Goal: Transaction & Acquisition: Purchase product/service

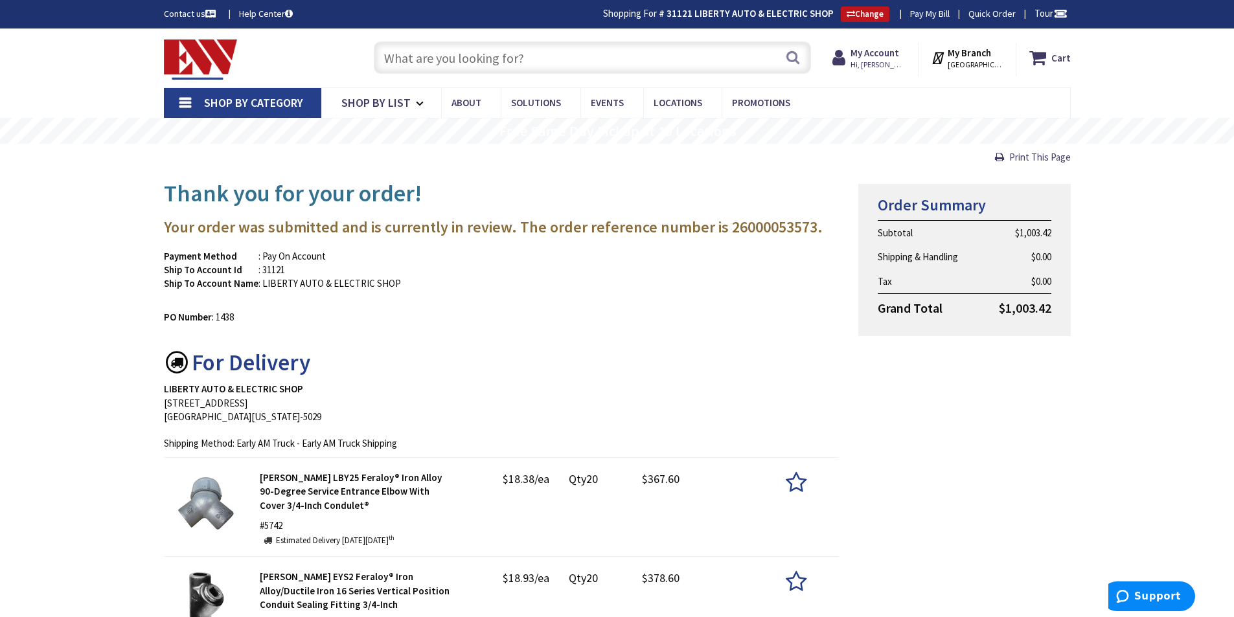
click at [466, 50] on input "text" at bounding box center [592, 57] width 437 height 32
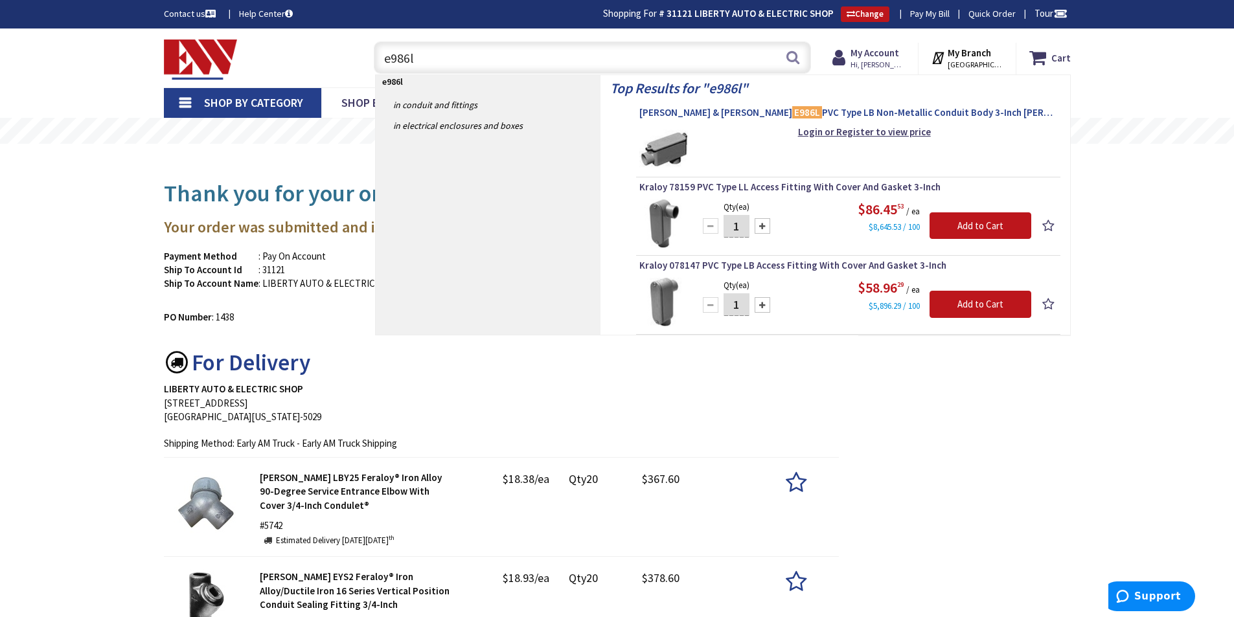
type input "e986l"
click at [820, 111] on span "Thomas & Betts E986L PVC Type LB Non-Metallic Conduit Body 3-Inch Carlon®" at bounding box center [848, 112] width 418 height 13
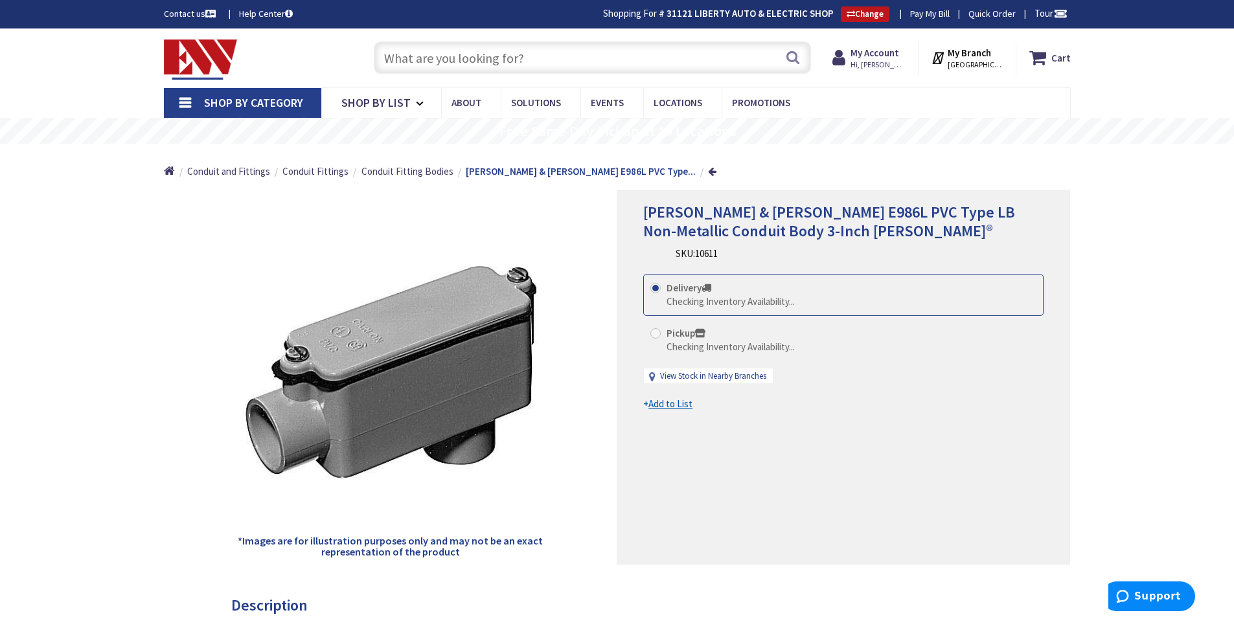
type input "Harley Ct, [GEOGRAPHIC_DATA], [GEOGRAPHIC_DATA], [GEOGRAPHIC_DATA]"
click at [883, 54] on strong "My Account" at bounding box center [874, 53] width 49 height 12
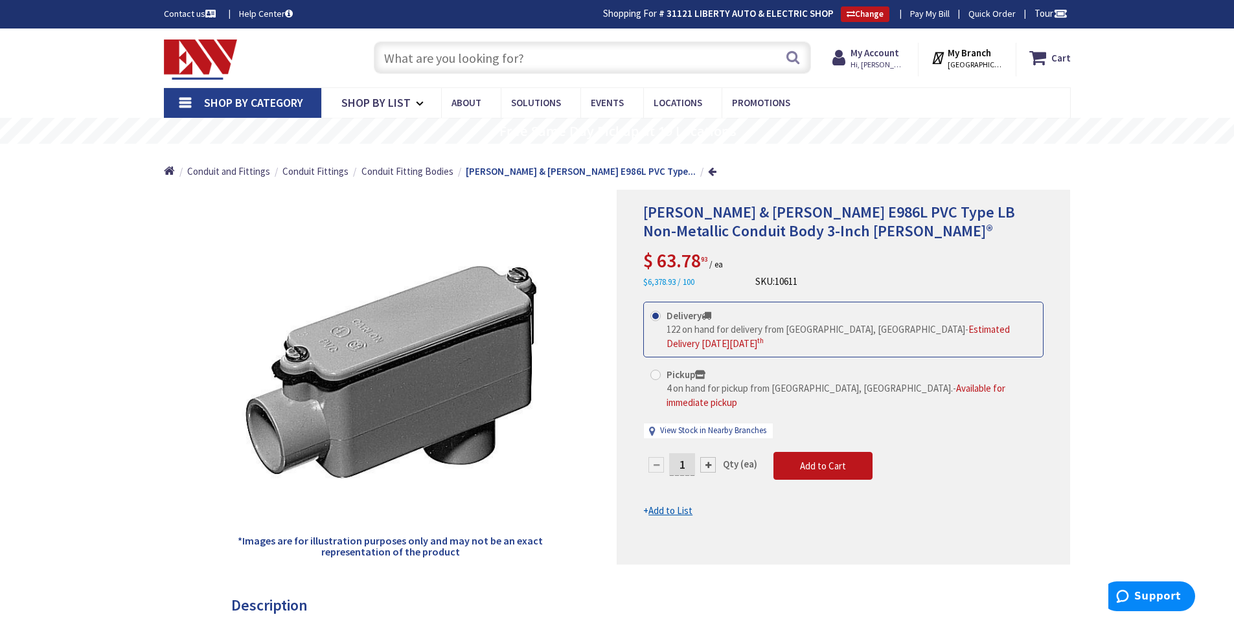
click at [538, 65] on input "text" at bounding box center [592, 57] width 437 height 32
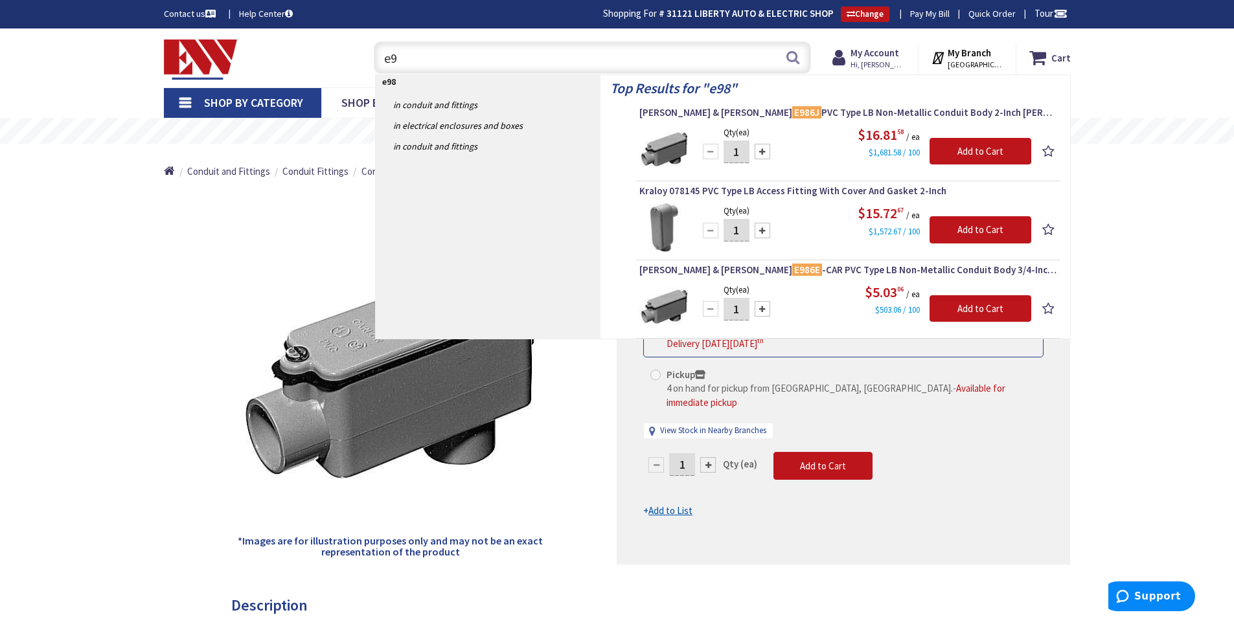
type input "e"
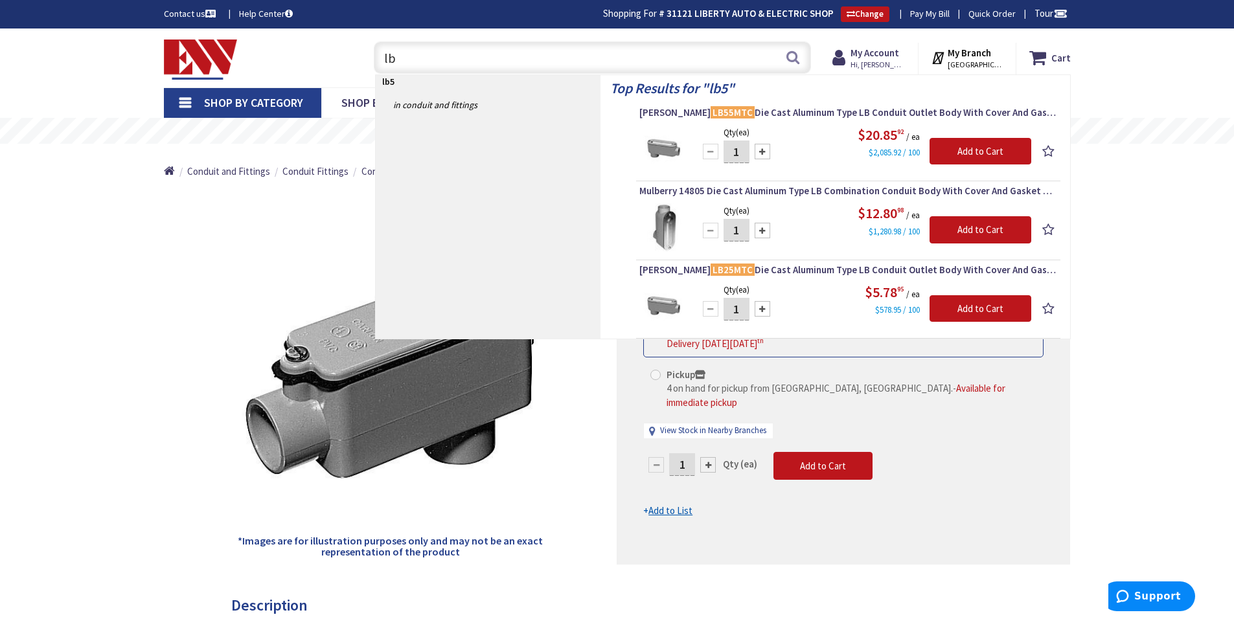
type input "l"
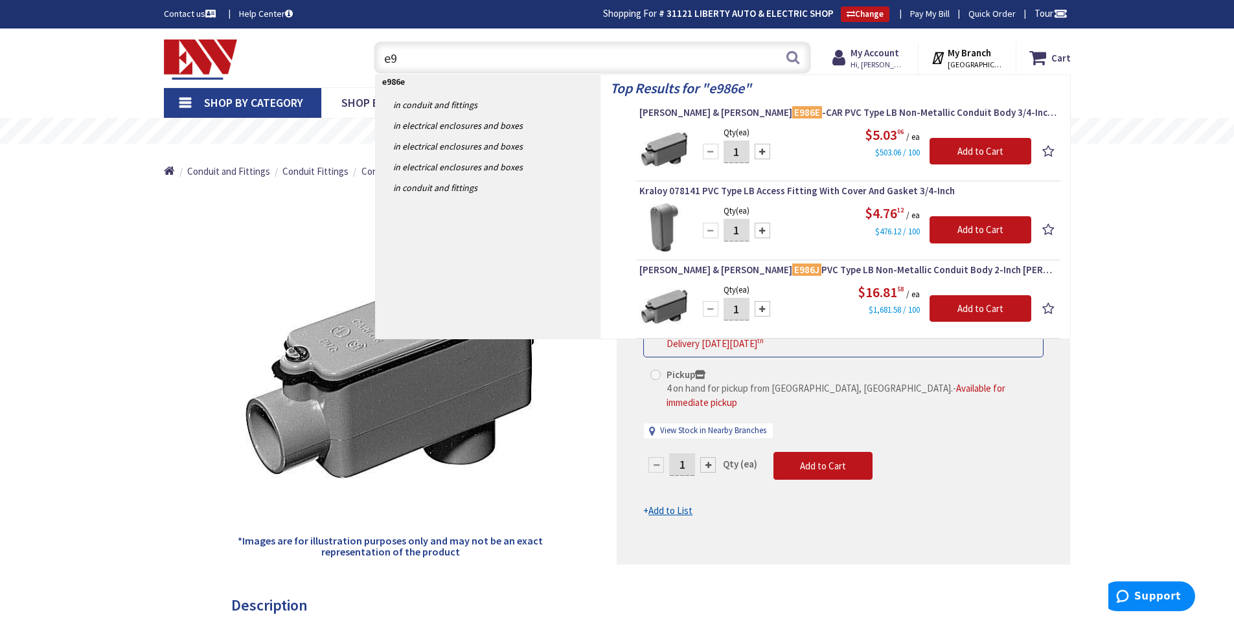
type input "e"
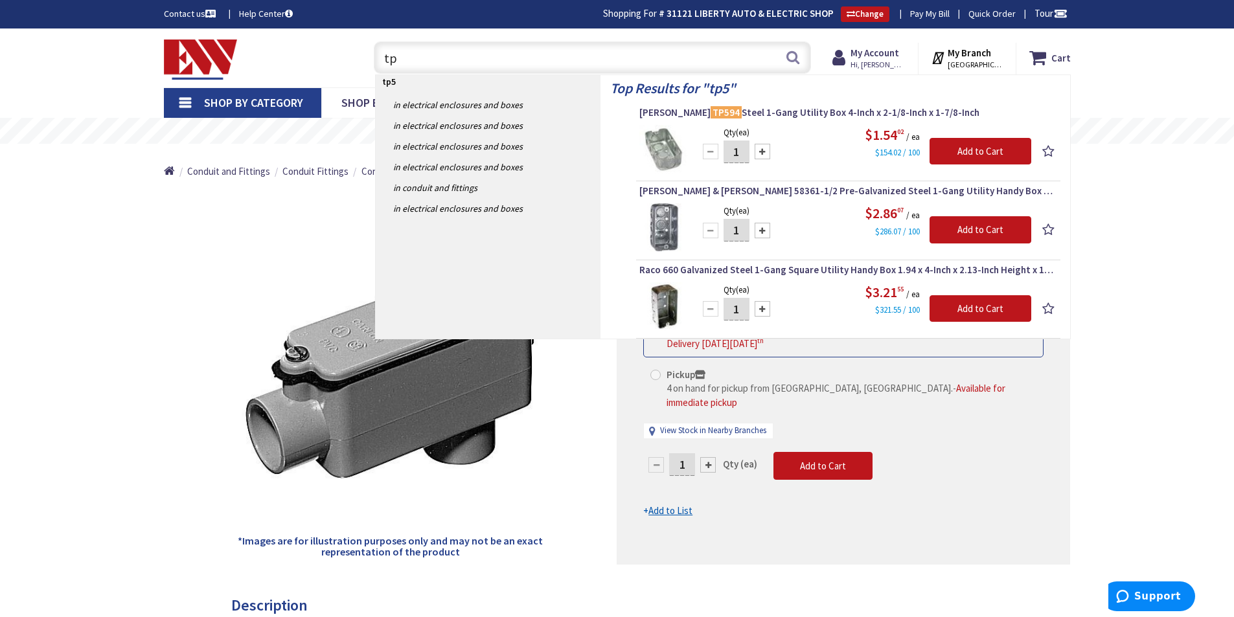
type input "t"
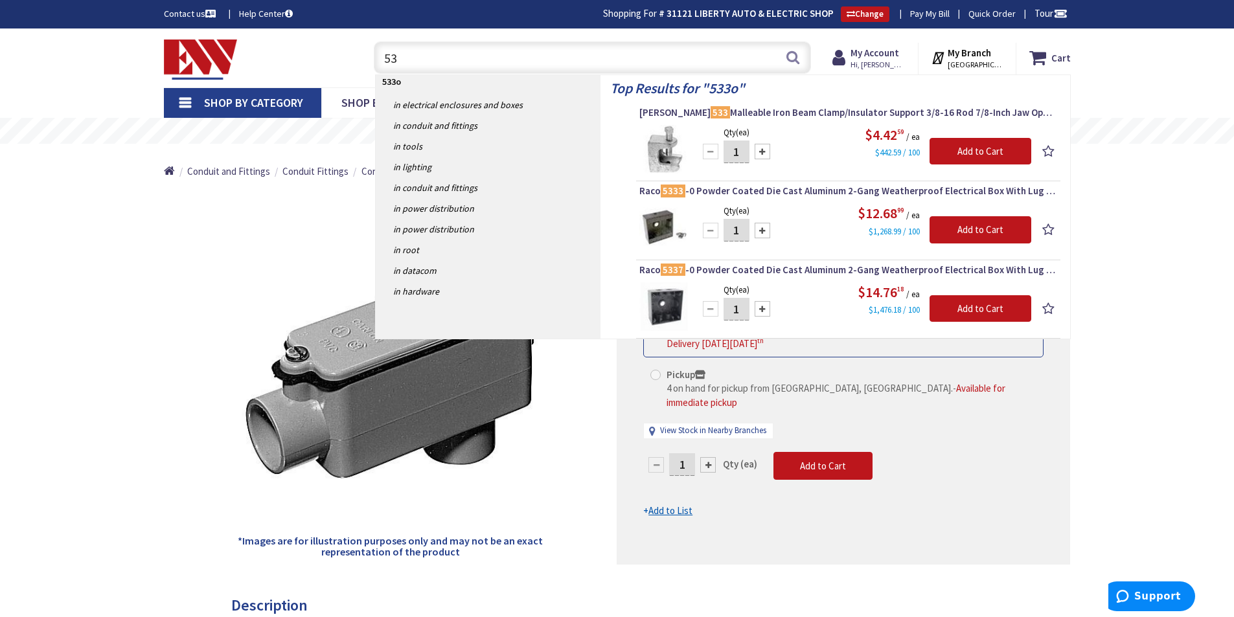
type input "5"
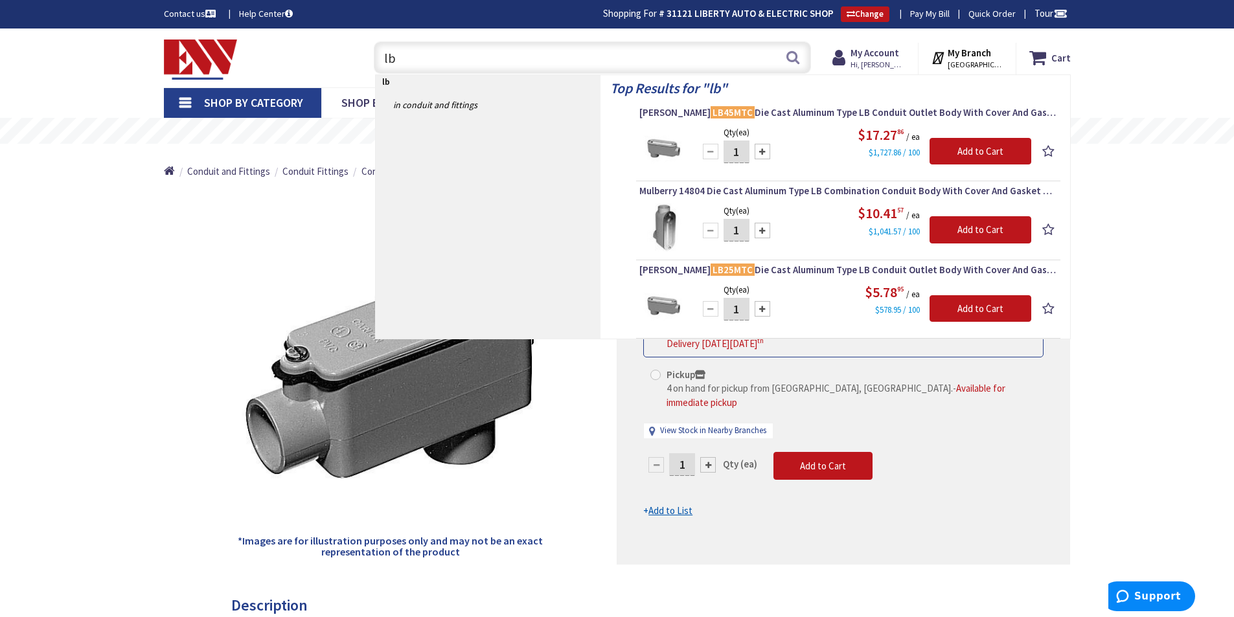
type input "l"
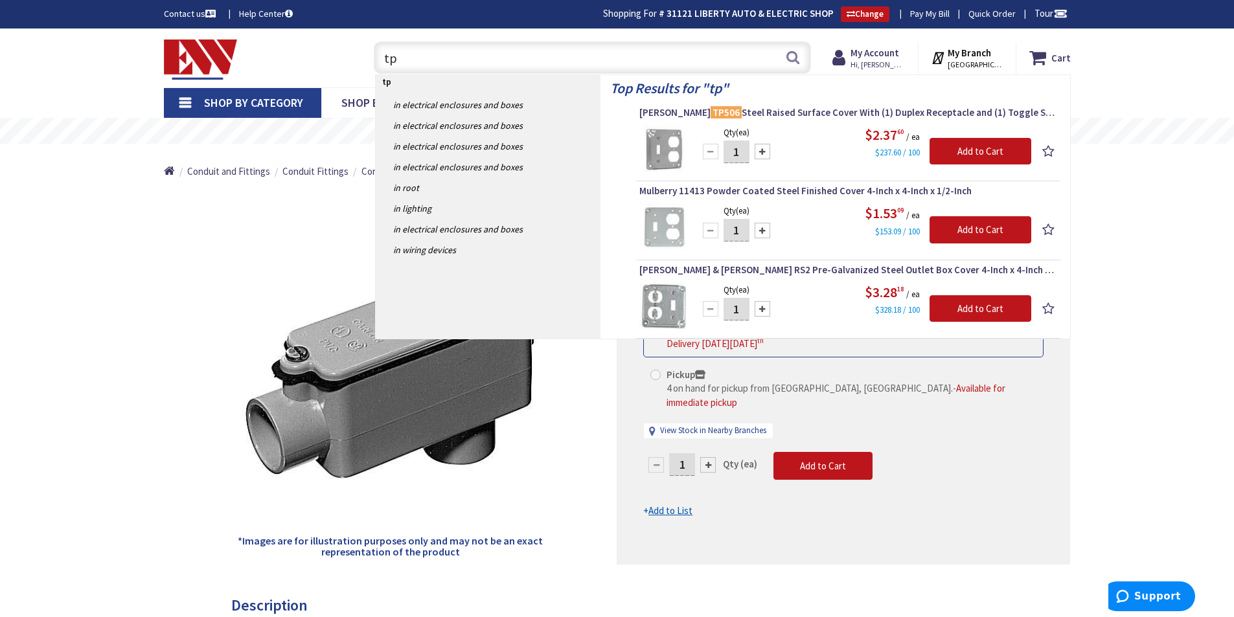
type input "t"
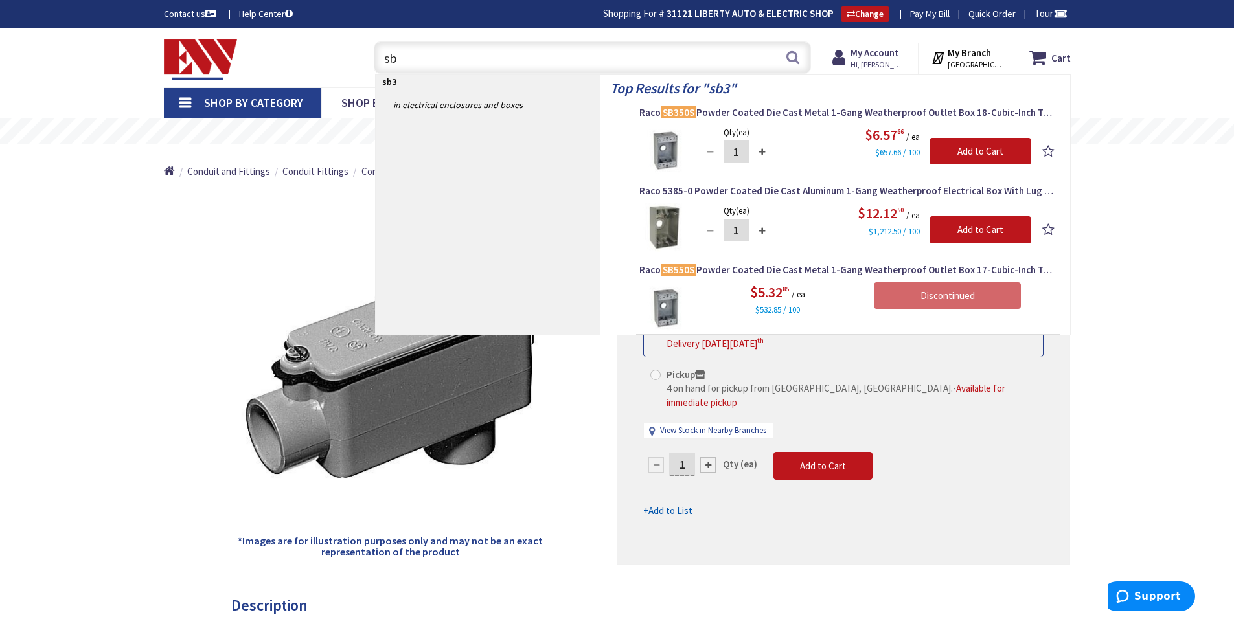
type input "s"
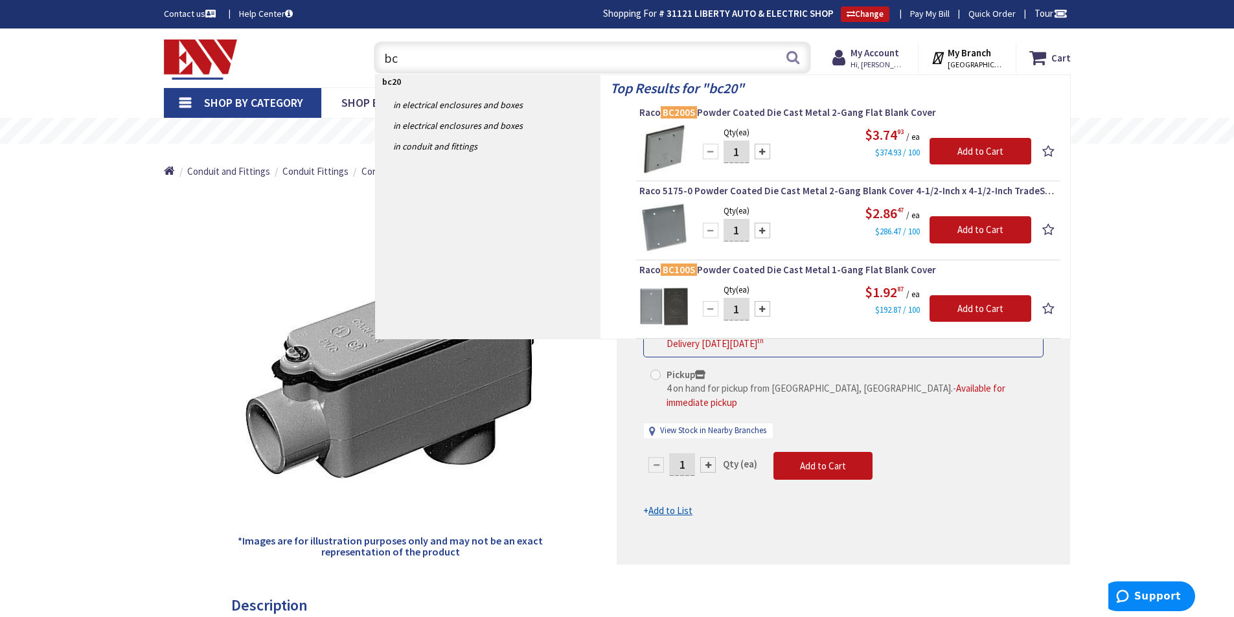
type input "b"
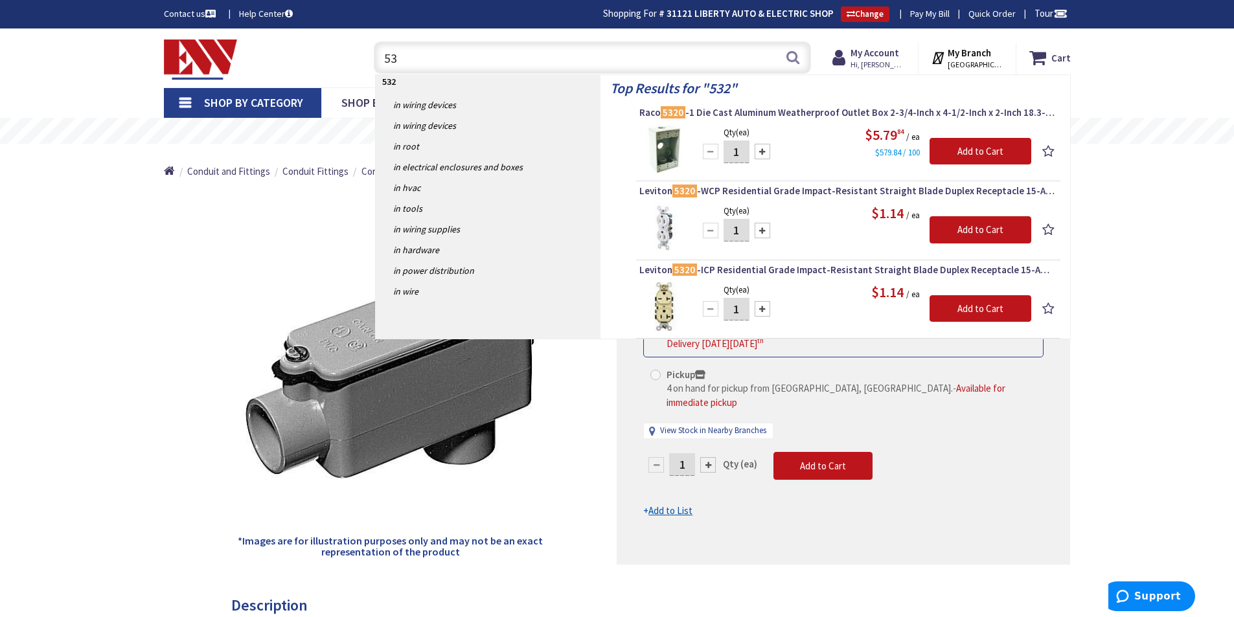
type input "5"
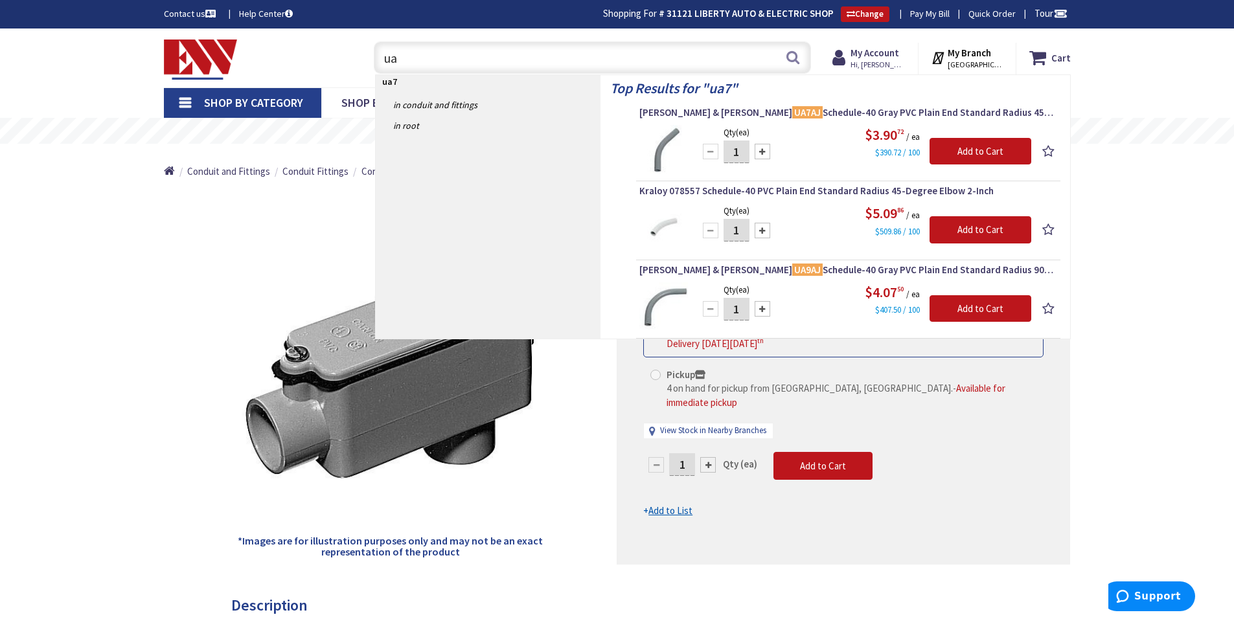
type input "u"
type input "ua7ah"
